Goal: Information Seeking & Learning: Learn about a topic

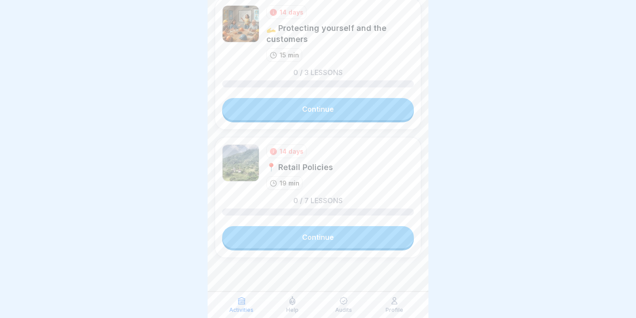
scroll to position [35, 0]
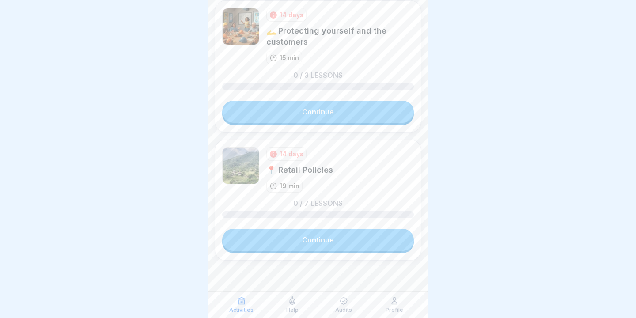
click at [315, 238] on link "Continue" at bounding box center [318, 240] width 192 height 22
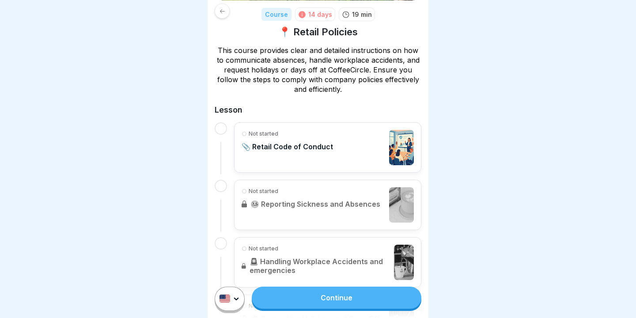
scroll to position [123, 0]
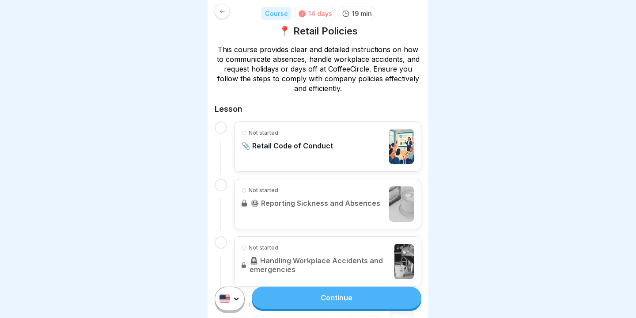
click at [342, 296] on link "Continue" at bounding box center [337, 298] width 170 height 22
